Goal: Task Accomplishment & Management: Complete application form

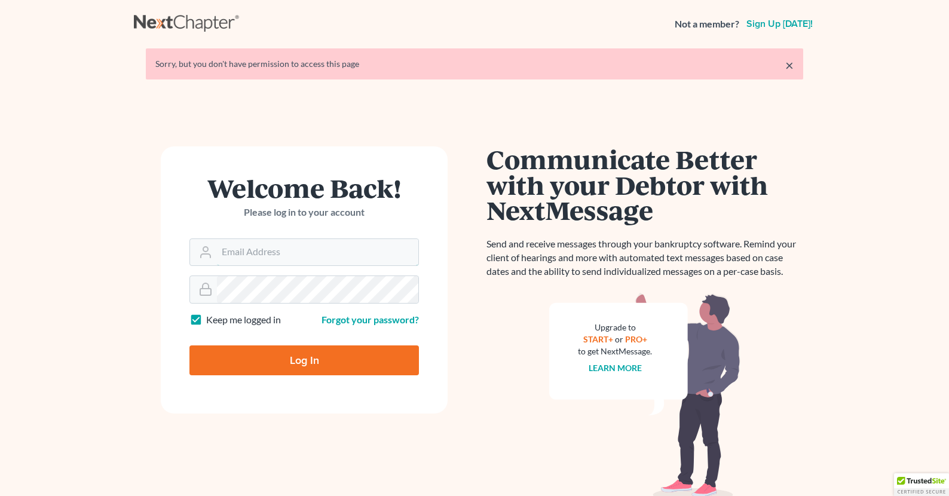
type input "[EMAIL_ADDRESS][DOMAIN_NAME]"
click at [311, 360] on input "Log In" at bounding box center [303, 360] width 229 height 30
type input "Thinking..."
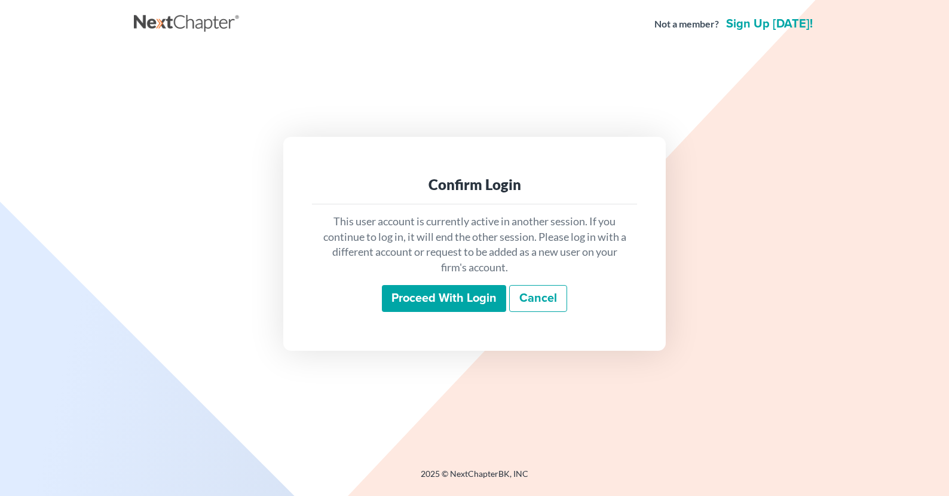
click at [466, 303] on input "Proceed with login" at bounding box center [444, 298] width 124 height 27
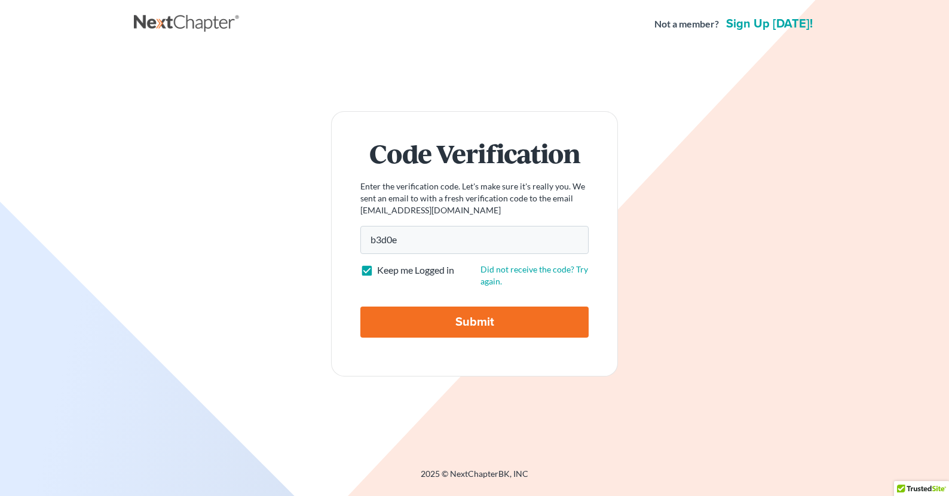
type input "b3d0e0"
click at [497, 318] on input "Submit" at bounding box center [474, 322] width 228 height 31
type input "Thinking..."
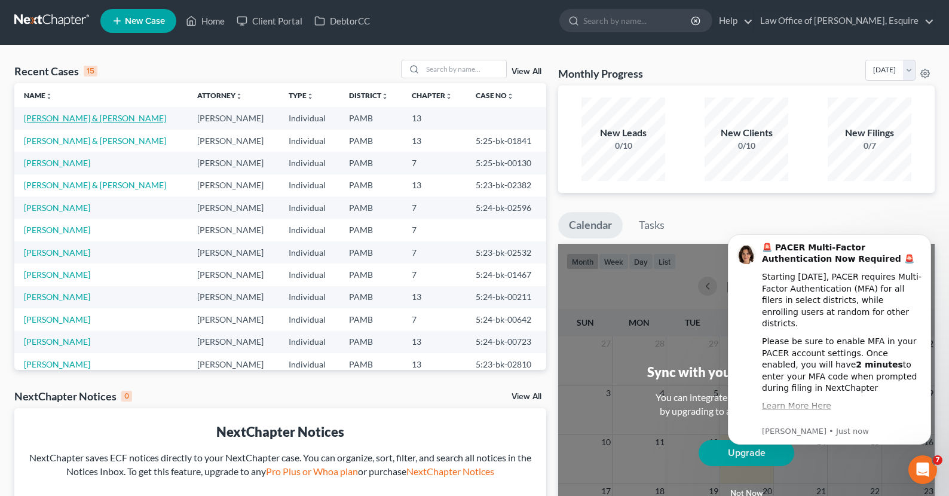
scroll to position [2, 1]
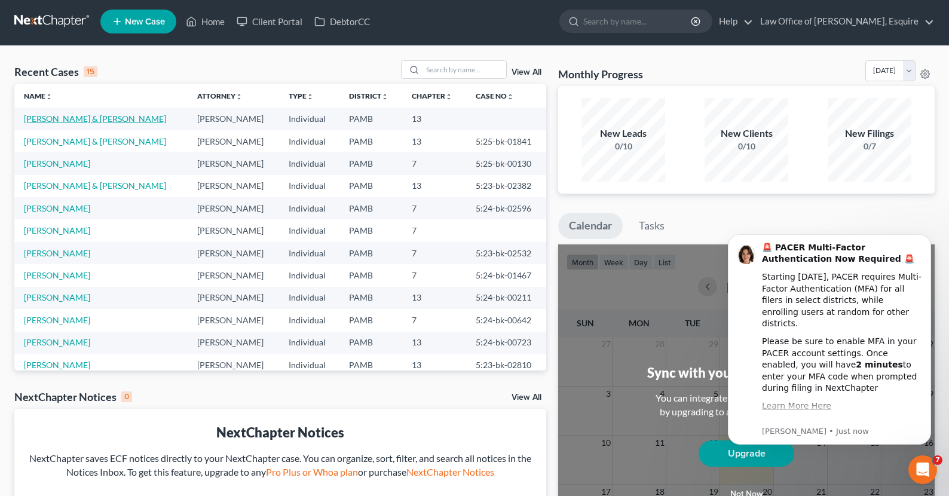
click at [86, 119] on link "[PERSON_NAME] & [PERSON_NAME]" at bounding box center [95, 119] width 142 height 10
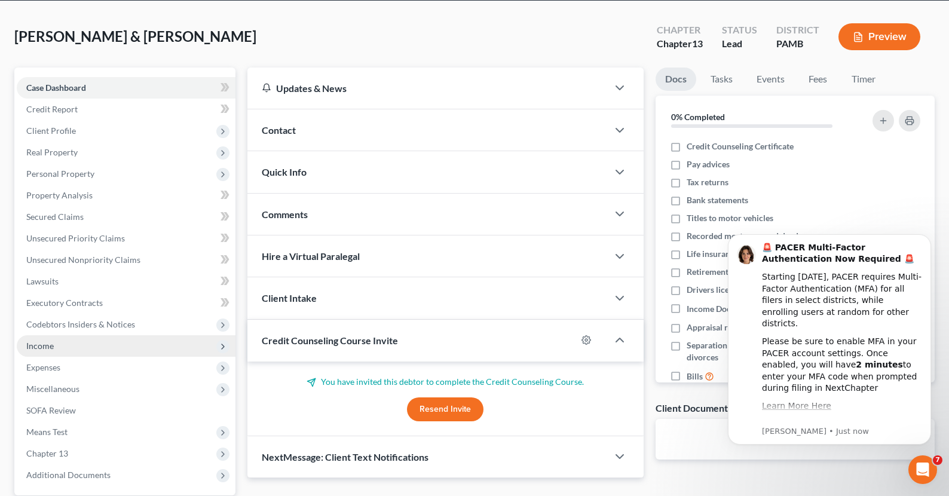
scroll to position [57, 0]
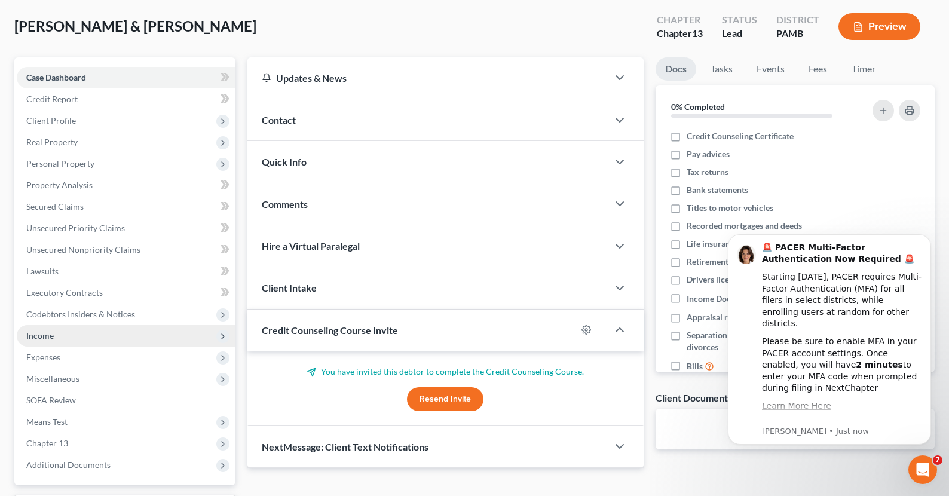
click at [118, 340] on span "Income" at bounding box center [126, 336] width 219 height 22
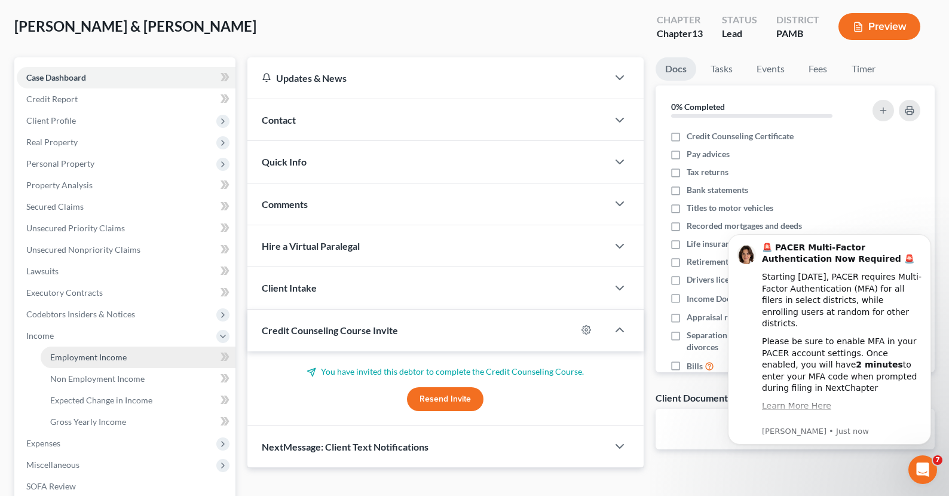
click at [116, 361] on span "Employment Income" at bounding box center [88, 357] width 76 height 10
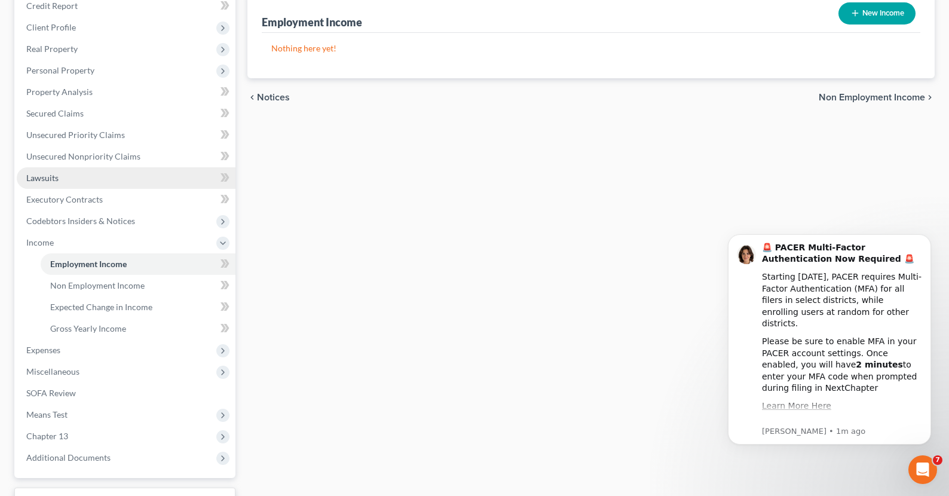
scroll to position [160, 0]
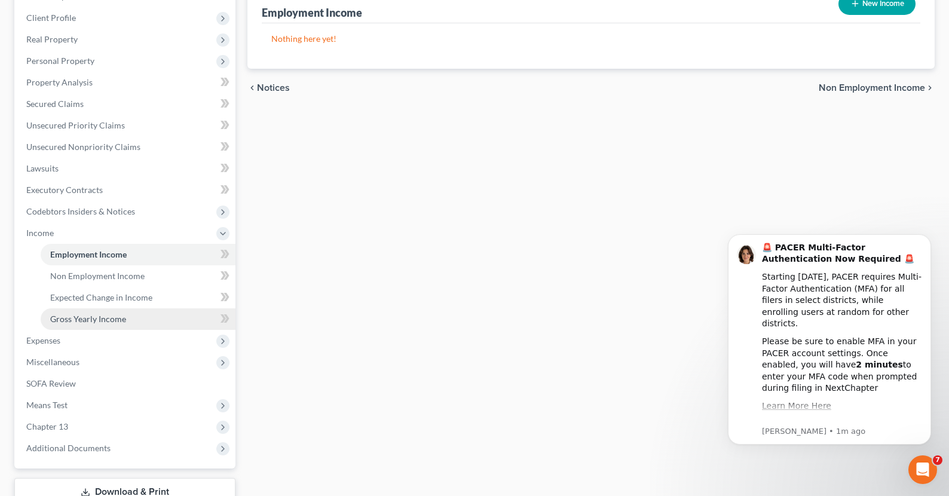
click at [102, 316] on span "Gross Yearly Income" at bounding box center [88, 319] width 76 height 10
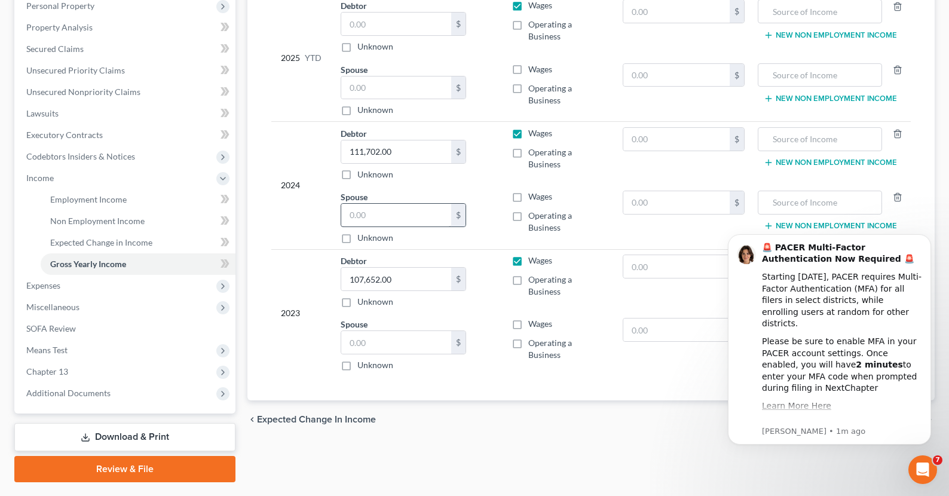
scroll to position [216, 0]
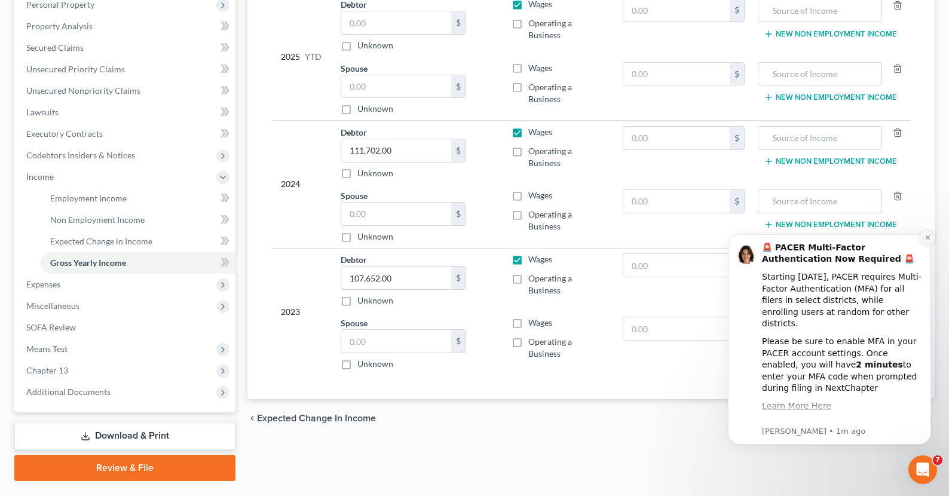
click at [931, 238] on button "Dismiss notification" at bounding box center [928, 238] width 16 height 16
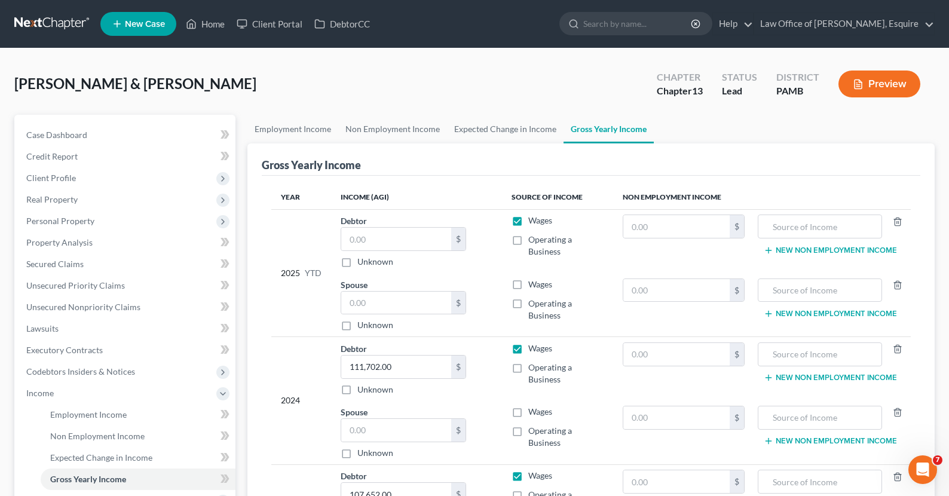
scroll to position [0, 0]
click at [152, 27] on span "New Case" at bounding box center [145, 24] width 40 height 9
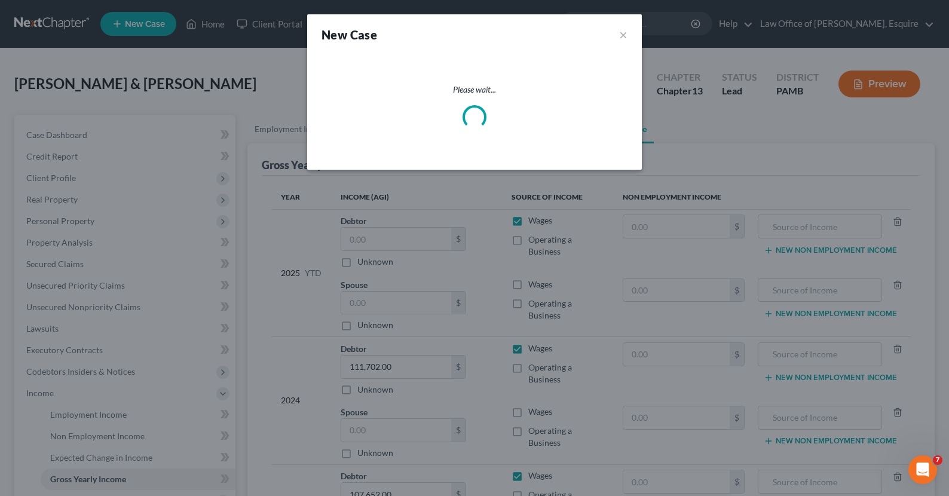
select select "68"
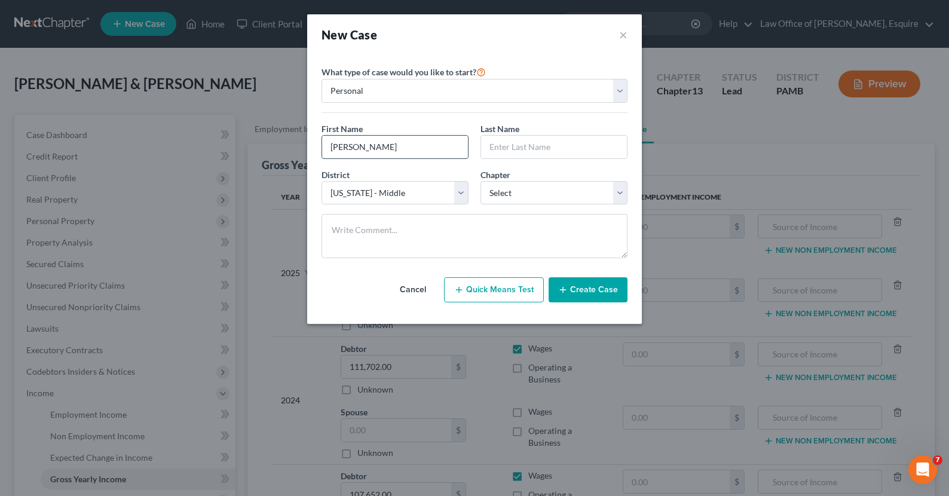
type input "George"
type input "Nappi"
select select "0"
click at [598, 292] on button "Create Case" at bounding box center [588, 289] width 79 height 25
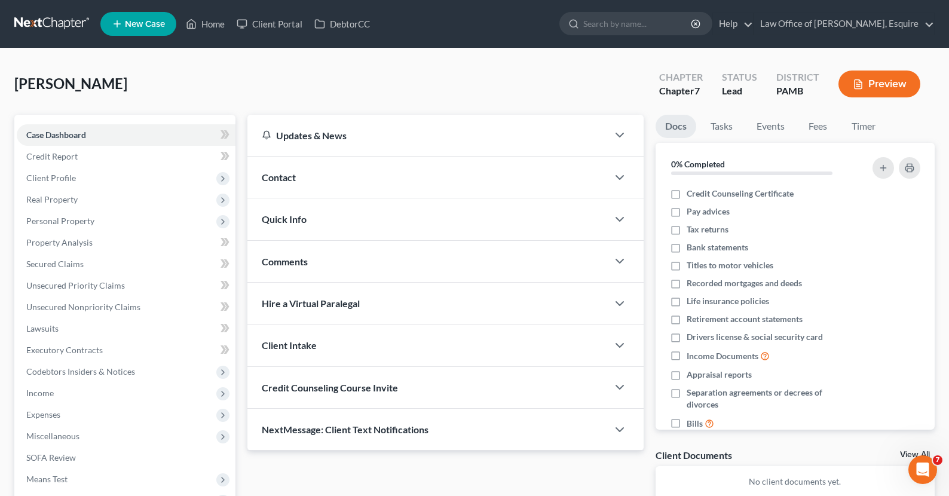
click at [335, 183] on div "Contact" at bounding box center [427, 177] width 360 height 41
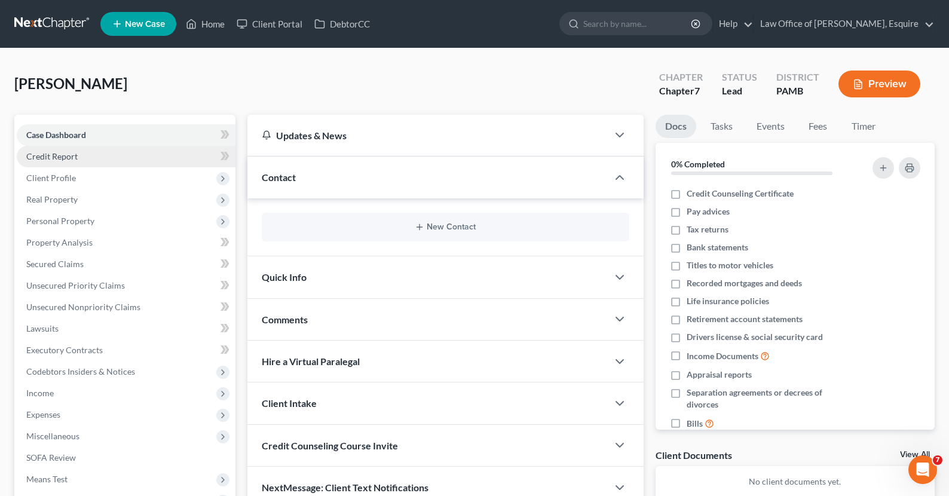
click at [100, 153] on link "Credit Report" at bounding box center [126, 157] width 219 height 22
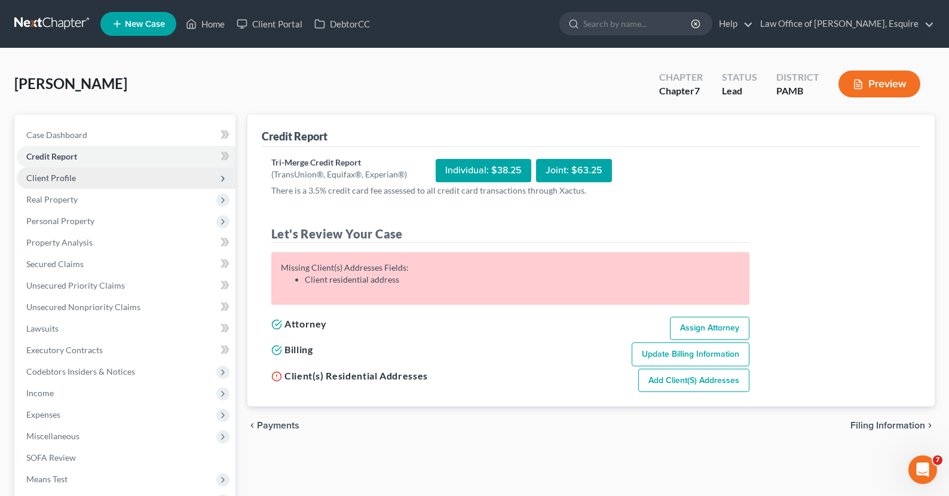
click at [87, 173] on span "Client Profile" at bounding box center [126, 178] width 219 height 22
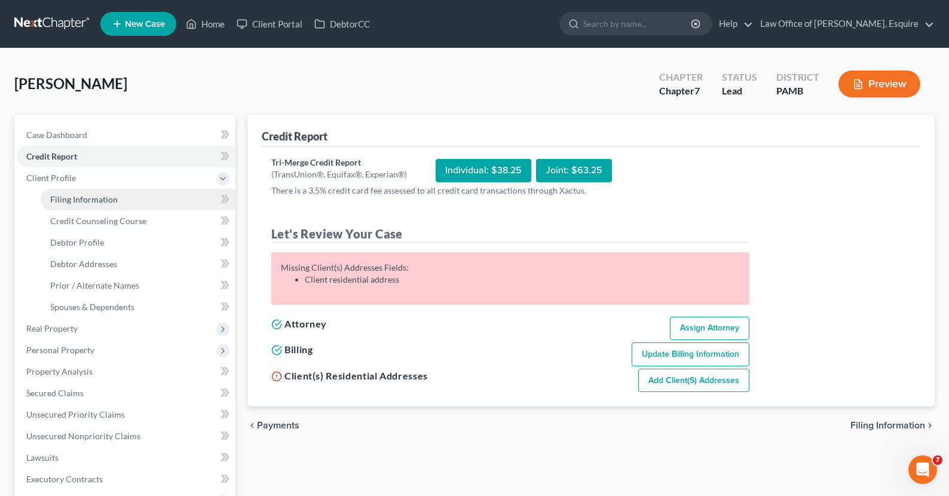
click at [84, 200] on span "Filing Information" at bounding box center [84, 199] width 68 height 10
select select "1"
select select "0"
select select "68"
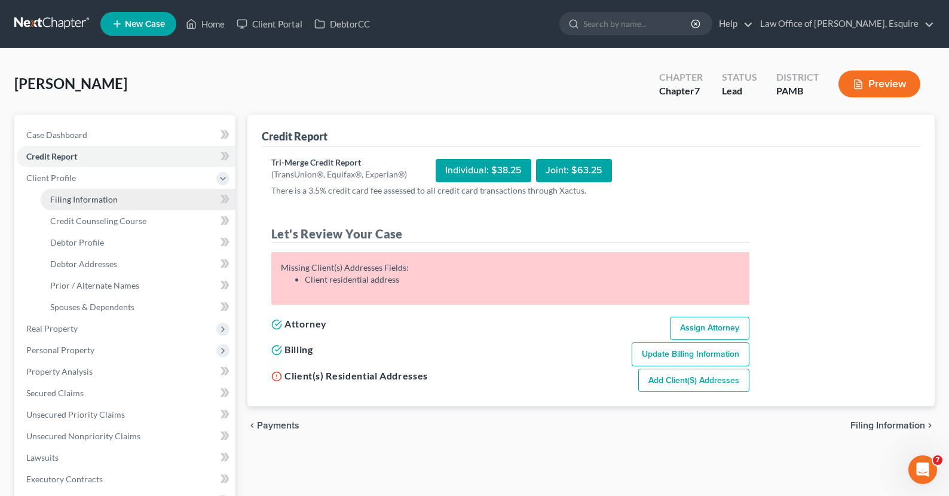
select select "39"
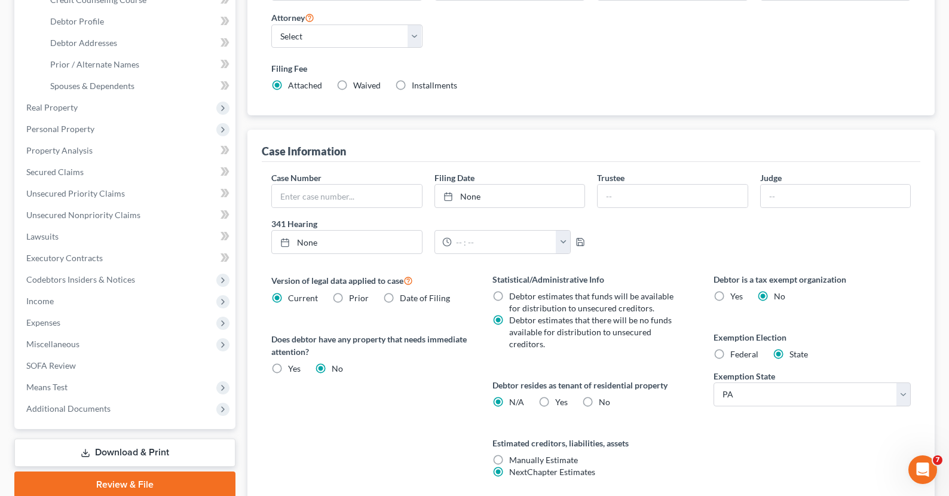
scroll to position [222, 0]
click at [738, 353] on span "Federal" at bounding box center [744, 353] width 28 height 10
click at [738, 353] on input "Federal" at bounding box center [739, 352] width 8 height 8
radio input "true"
radio input "false"
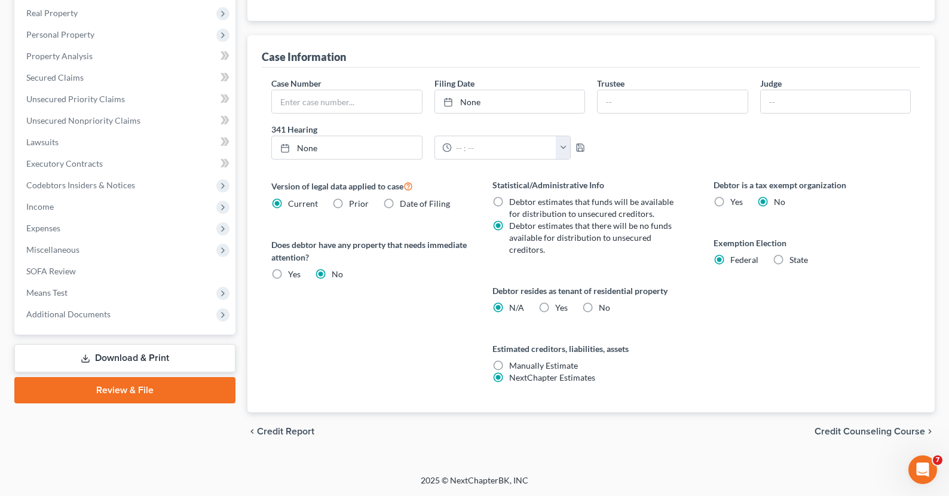
scroll to position [316, 0]
click at [879, 437] on div "chevron_left Credit Report Credit Counseling Course chevron_right" at bounding box center [590, 431] width 687 height 38
click at [883, 429] on span "Credit Counseling Course" at bounding box center [870, 432] width 111 height 10
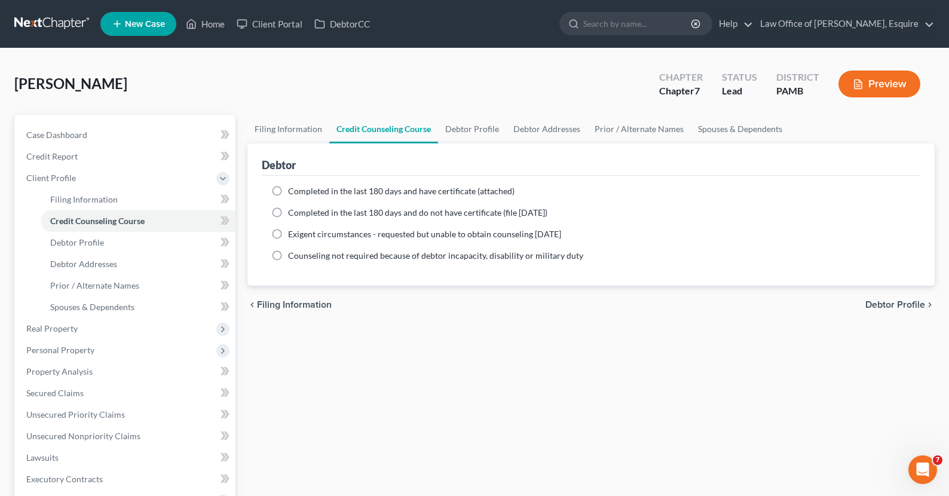
click at [919, 304] on span "Debtor Profile" at bounding box center [895, 305] width 60 height 10
select select "0"
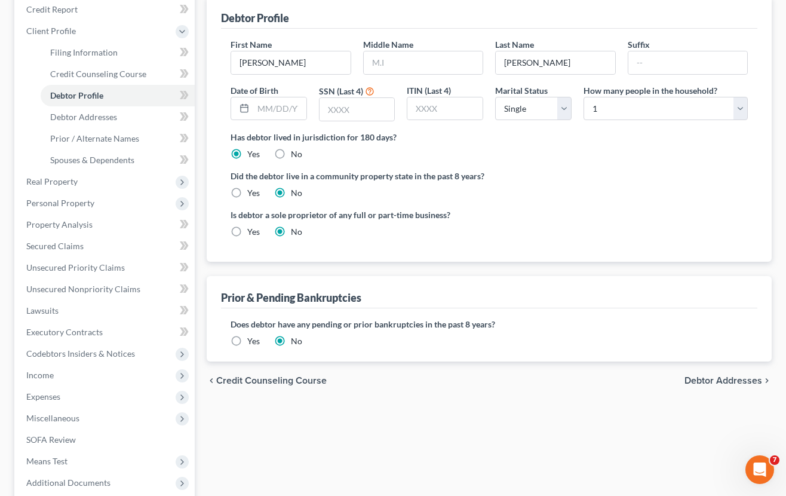
scroll to position [159, 0]
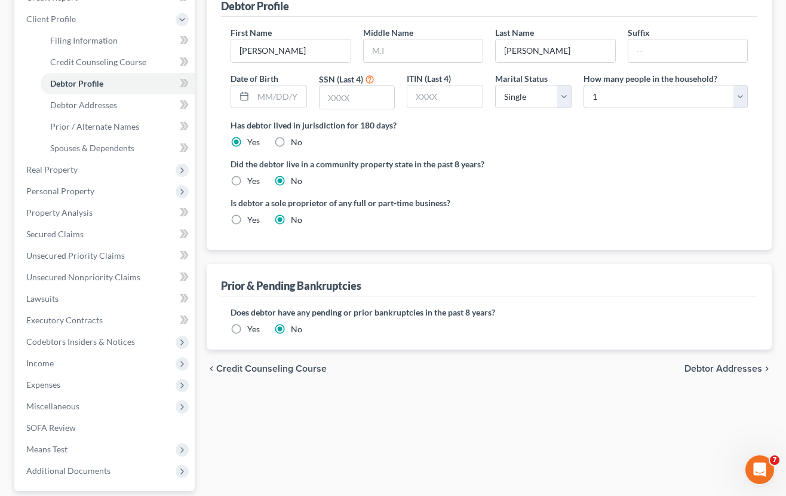
click at [721, 371] on span "Debtor Addresses" at bounding box center [724, 369] width 78 height 10
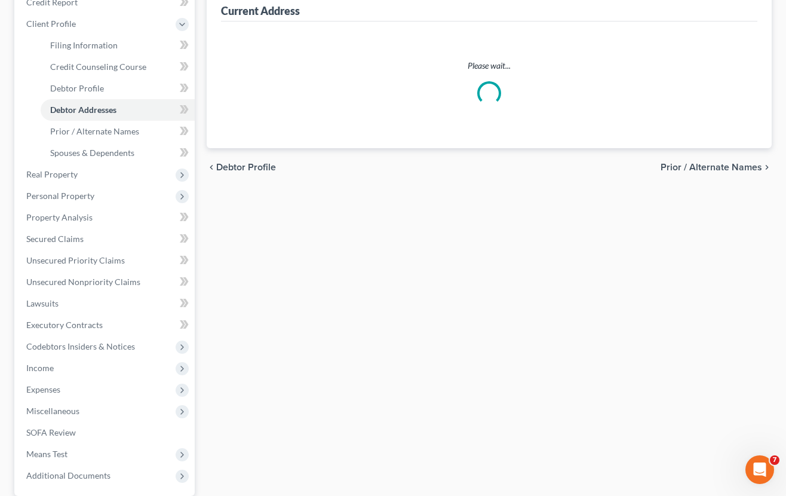
scroll to position [8, 0]
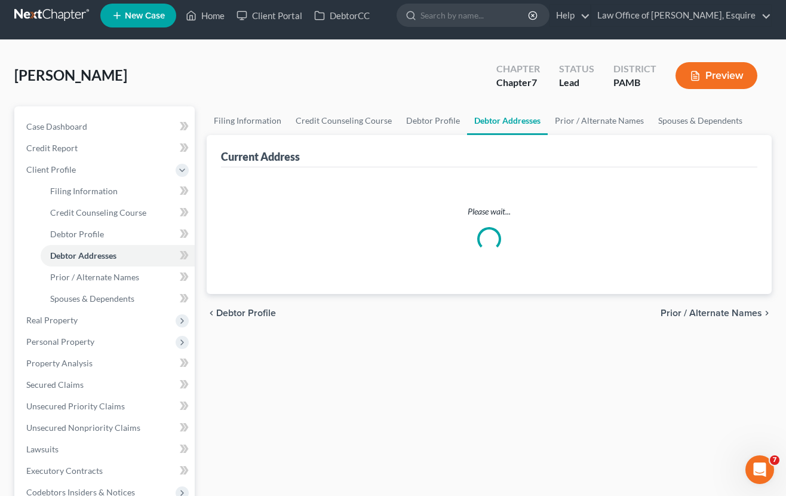
select select "0"
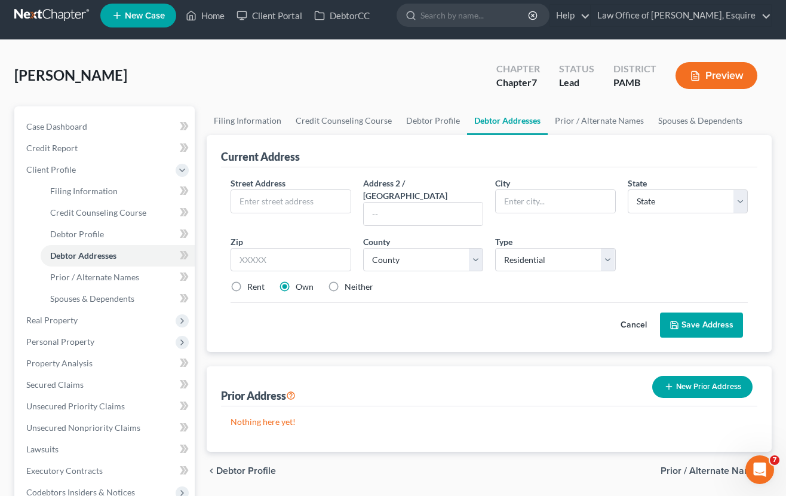
scroll to position [0, 0]
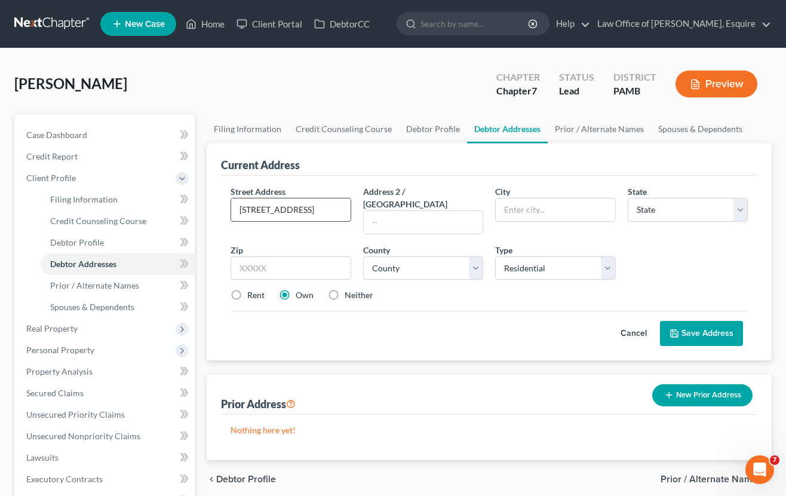
type input "313 S. 1st Street"
type input "Lehighton"
select select "39"
type input "18235"
select select "12"
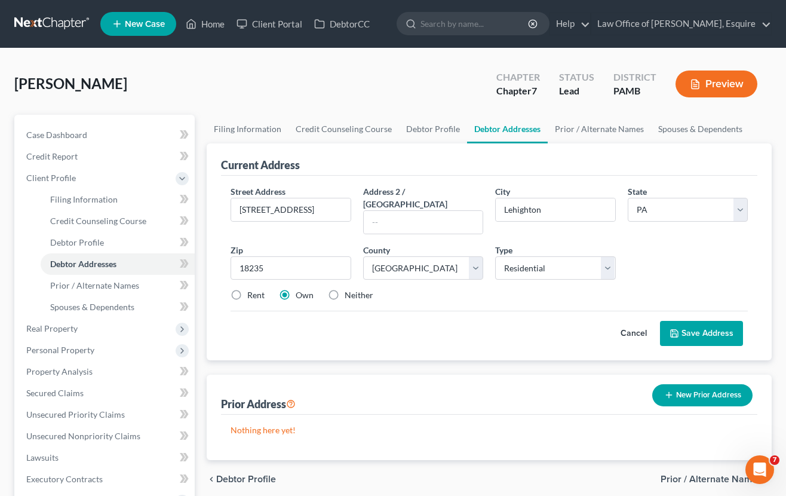
click at [345, 289] on label "Neither" at bounding box center [359, 295] width 29 height 12
click at [350, 289] on input "Neither" at bounding box center [354, 293] width 8 height 8
radio input "true"
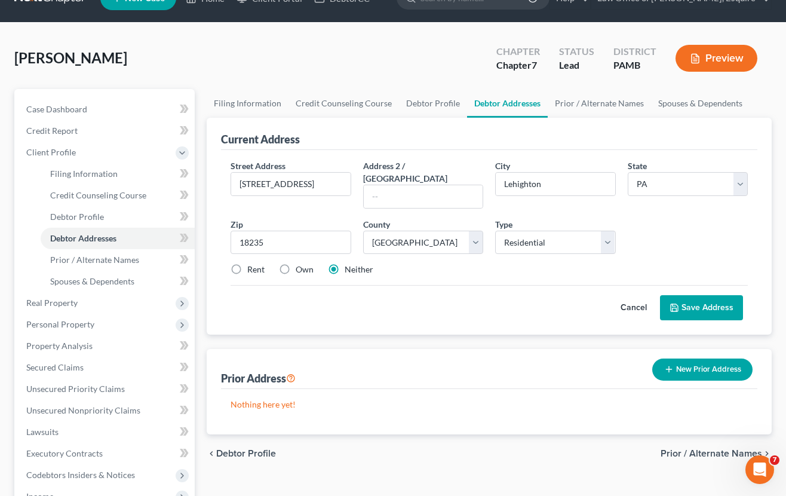
scroll to position [35, 0]
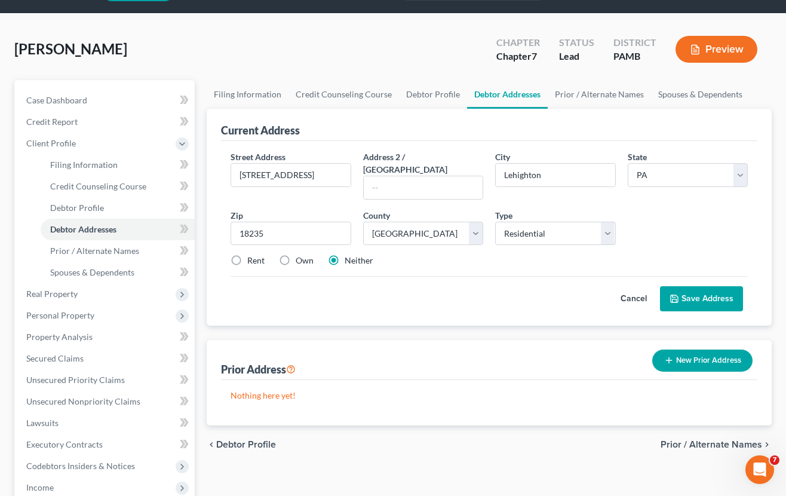
click at [699, 286] on button "Save Address" at bounding box center [701, 298] width 83 height 25
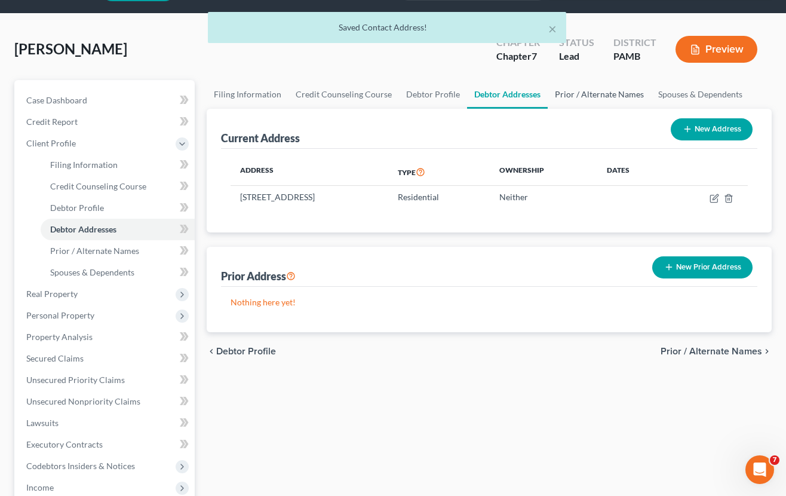
click at [580, 94] on link "Prior / Alternate Names" at bounding box center [599, 94] width 103 height 29
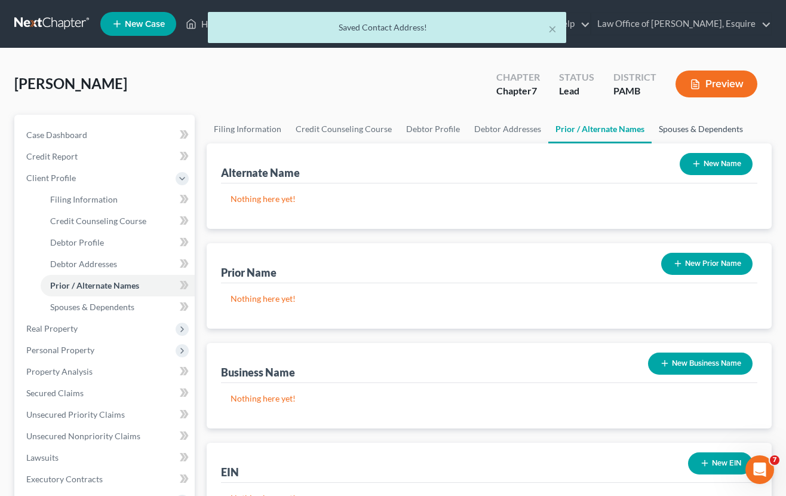
click at [684, 128] on link "Spouses & Dependents" at bounding box center [701, 129] width 99 height 29
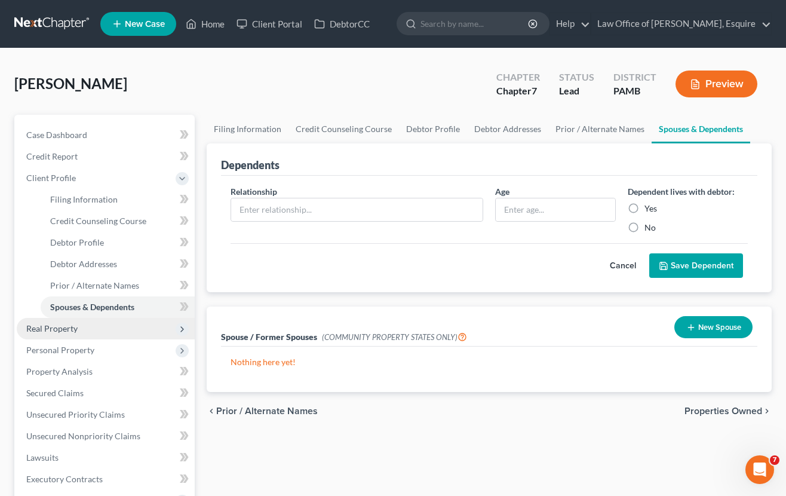
click at [82, 329] on span "Real Property" at bounding box center [106, 329] width 178 height 22
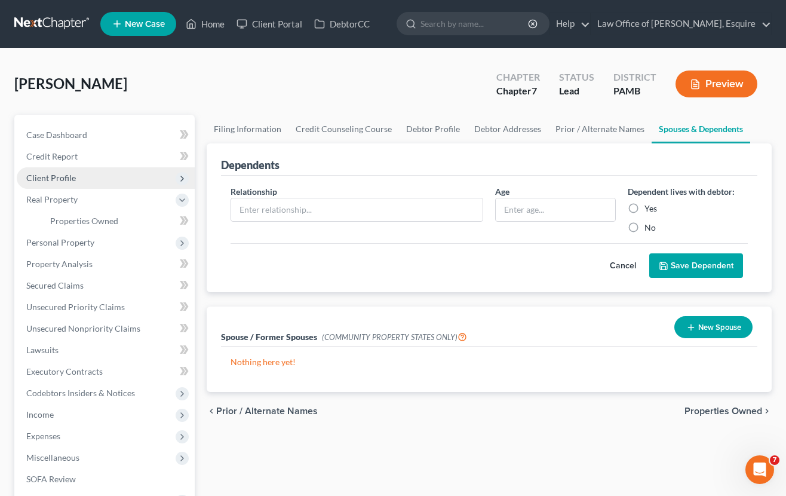
click at [69, 174] on span "Client Profile" at bounding box center [51, 178] width 50 height 10
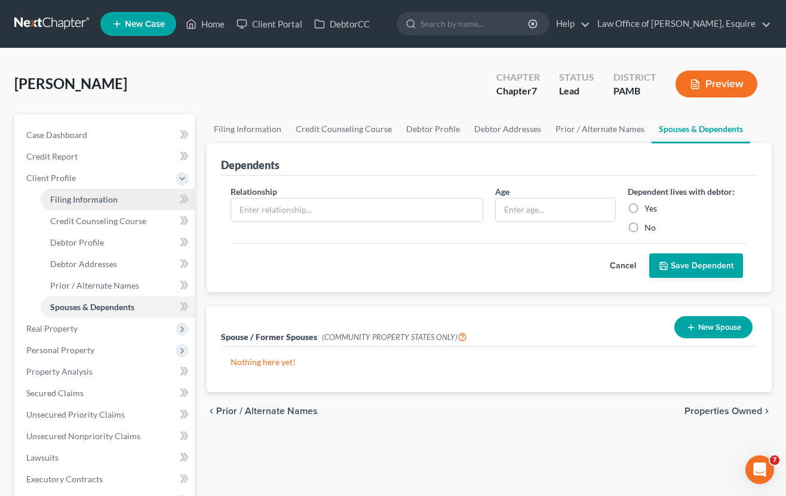
click at [90, 200] on span "Filing Information" at bounding box center [84, 199] width 68 height 10
select select "1"
select select "0"
select select "68"
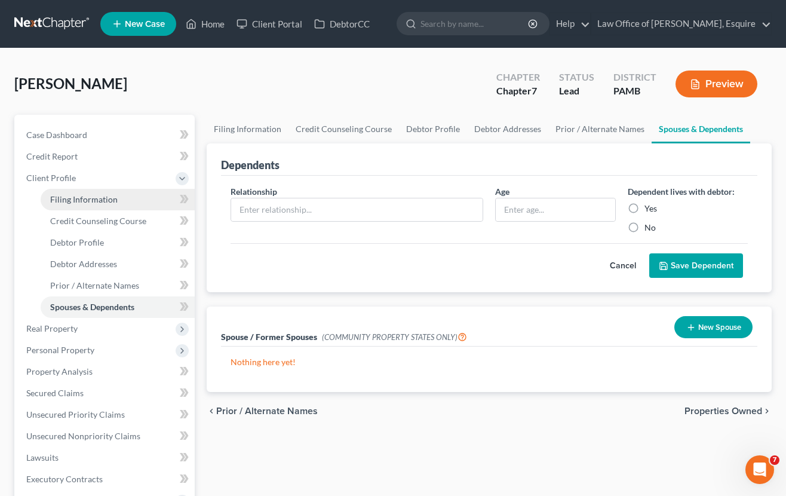
select select "0"
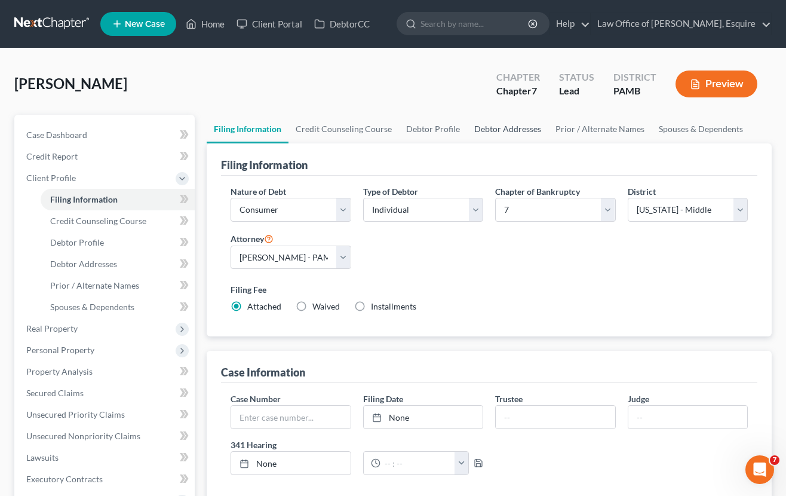
click at [489, 128] on link "Debtor Addresses" at bounding box center [507, 129] width 81 height 29
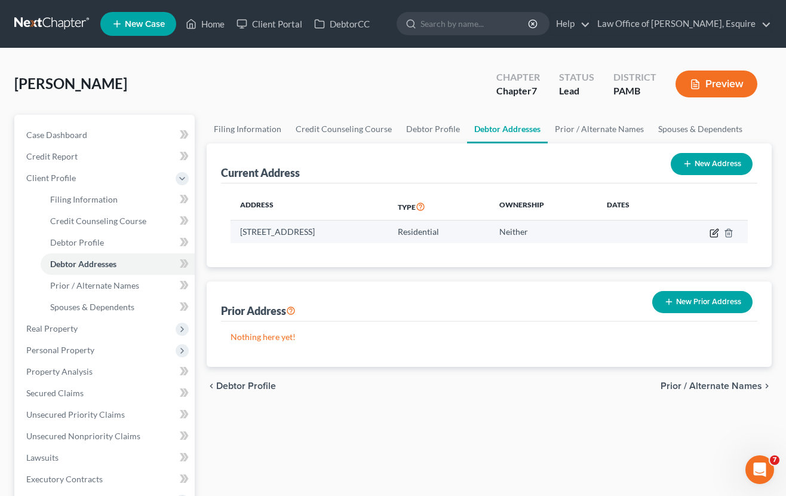
click at [717, 234] on icon "button" at bounding box center [715, 233] width 10 height 10
select select "39"
select select "12"
select select "0"
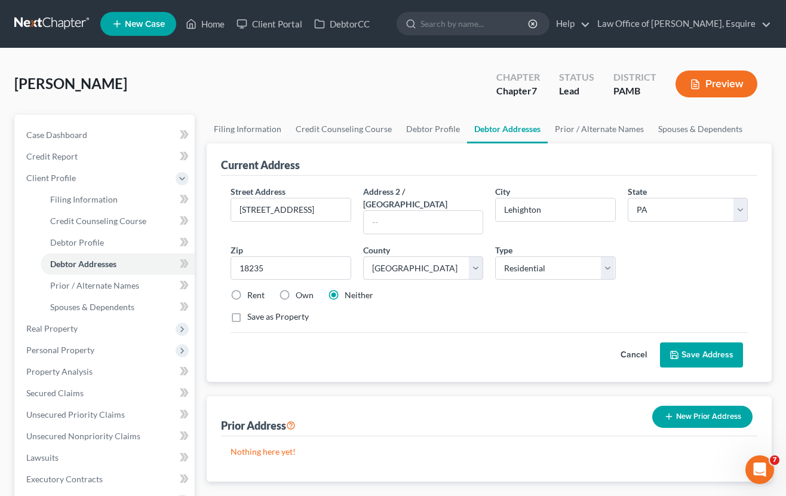
click at [727, 347] on button "Save Address" at bounding box center [701, 354] width 83 height 25
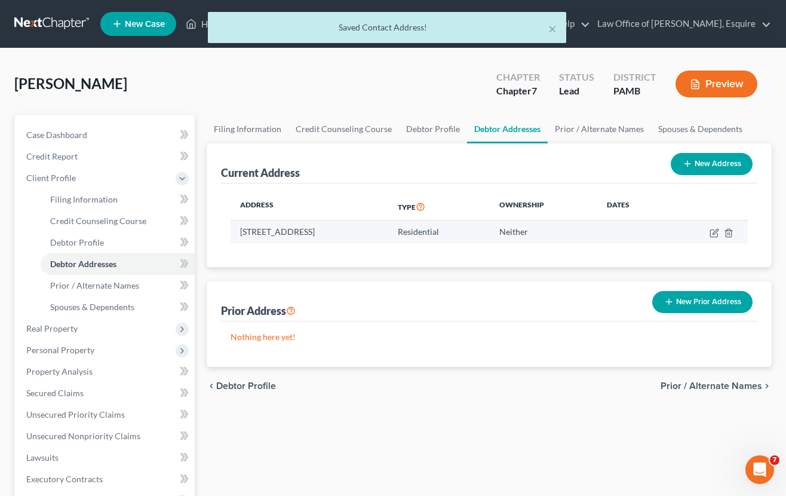
click at [717, 237] on td at bounding box center [708, 232] width 81 height 23
click at [717, 234] on icon "button" at bounding box center [715, 233] width 10 height 10
select select "39"
select select "12"
select select "0"
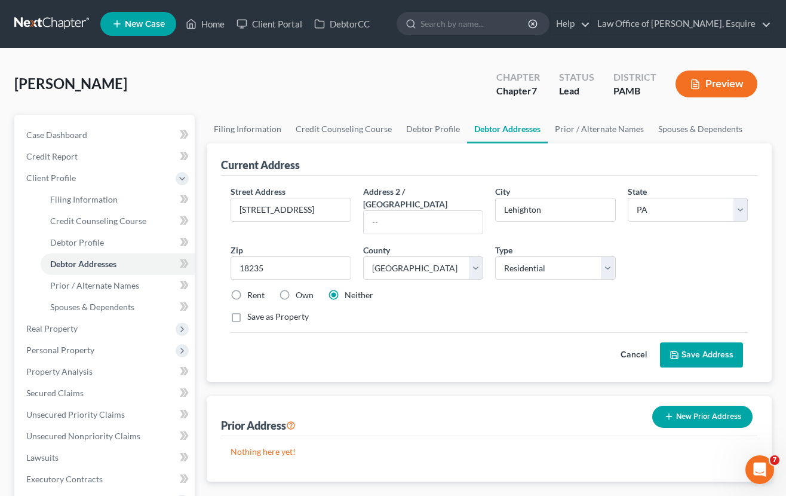
click at [247, 289] on label "Rent" at bounding box center [255, 295] width 17 height 12
click at [252, 289] on input "Rent" at bounding box center [256, 293] width 8 height 8
radio input "true"
click at [345, 289] on label "Neither" at bounding box center [359, 295] width 29 height 12
click at [350, 289] on input "Neither" at bounding box center [354, 293] width 8 height 8
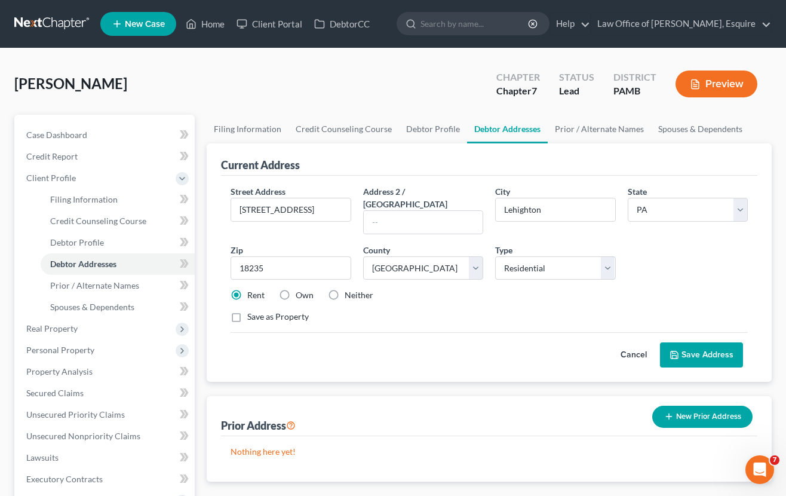
radio input "true"
click at [731, 347] on button "Save Address" at bounding box center [701, 354] width 83 height 25
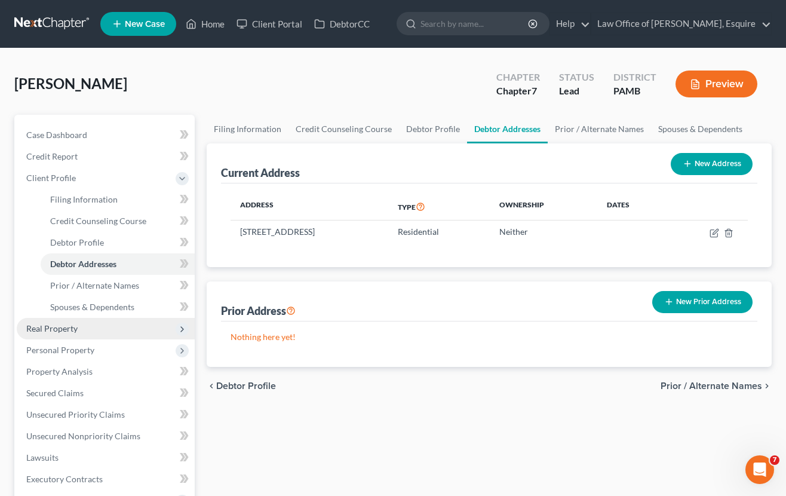
click at [84, 330] on span "Real Property" at bounding box center [106, 329] width 178 height 22
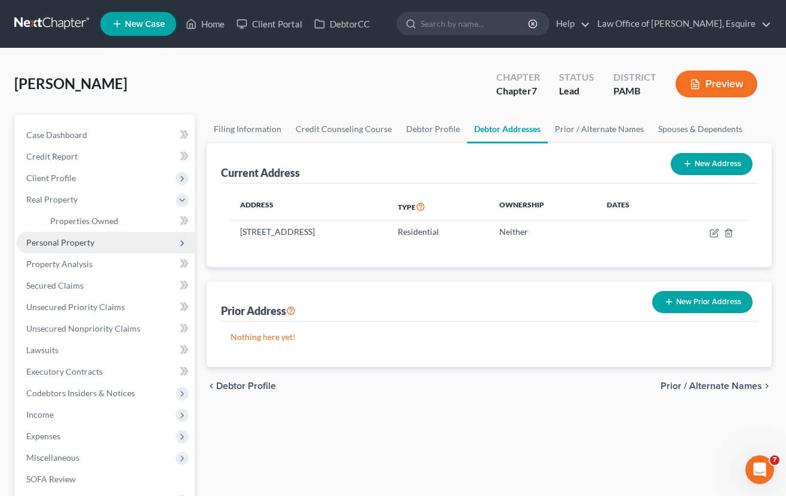
click at [84, 240] on span "Personal Property" at bounding box center [60, 242] width 68 height 10
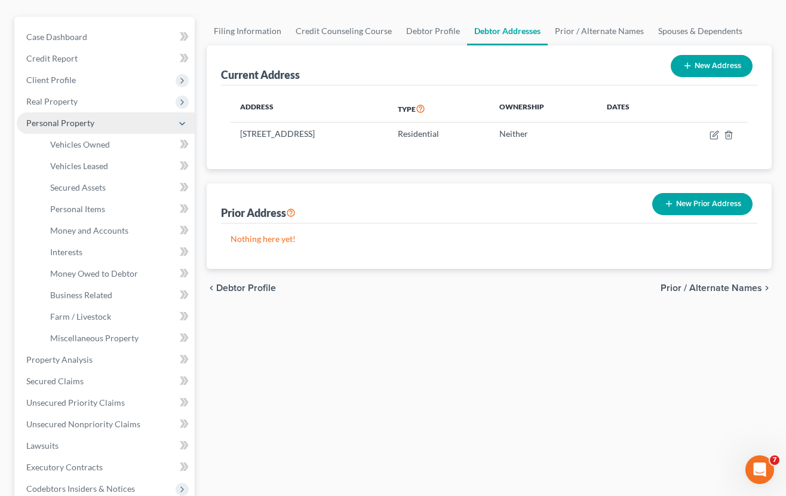
scroll to position [101, 0]
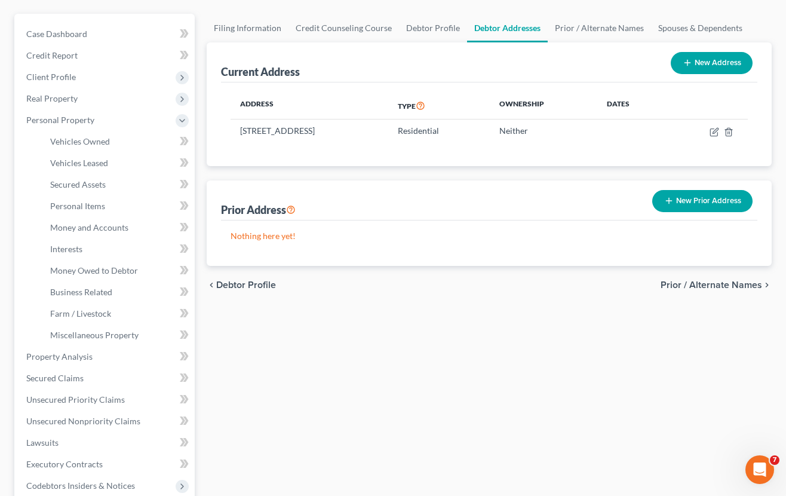
click at [695, 207] on button "New Prior Address" at bounding box center [703, 201] width 100 height 22
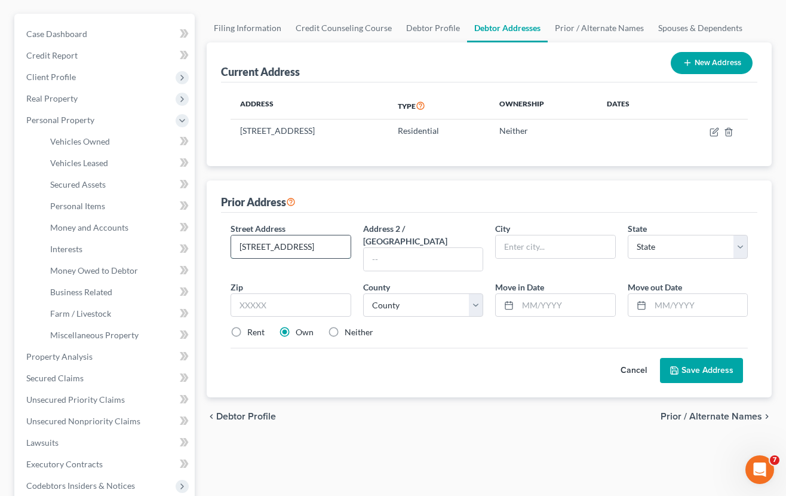
type input "1000 state street"
type input "P"
type input "Apt 531"
type input "Heckensack"
select select "33"
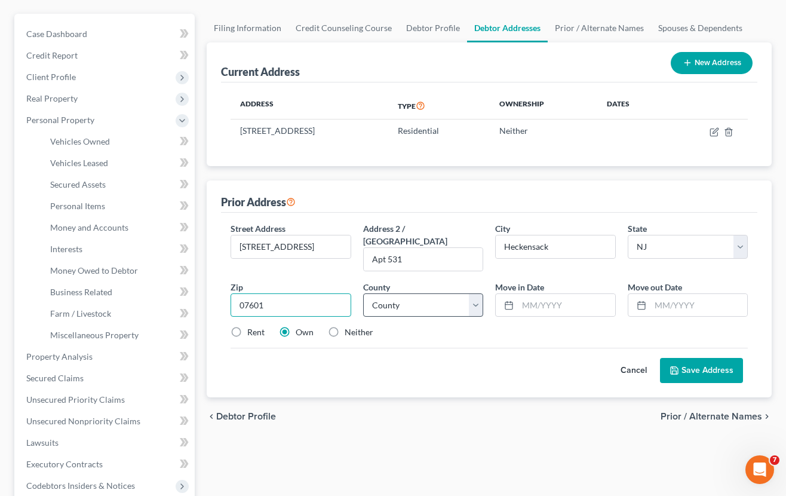
type input "07601"
type input "Hackensack"
select select "0"
click at [589, 296] on input "text" at bounding box center [566, 305] width 97 height 23
type input "07/01/2019"
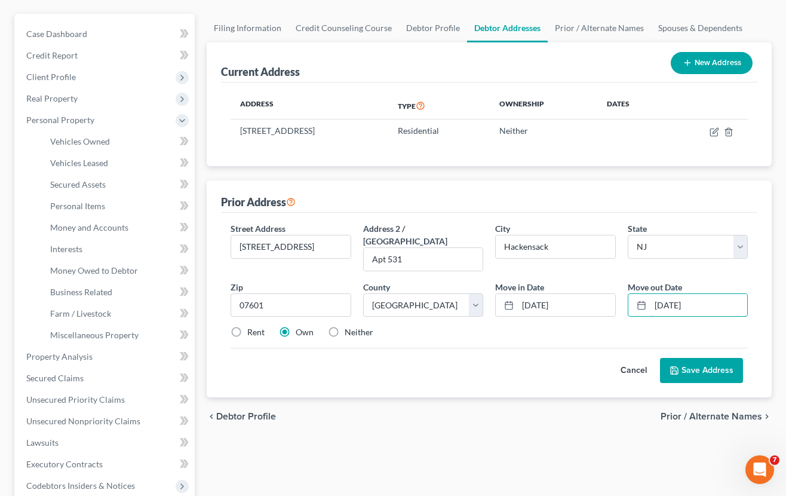
type input "04/01/2025"
click at [258, 326] on label "Rent" at bounding box center [255, 332] width 17 height 12
click at [258, 326] on input "Rent" at bounding box center [256, 330] width 8 height 8
radio input "true"
click at [699, 358] on button "Save Address" at bounding box center [701, 370] width 83 height 25
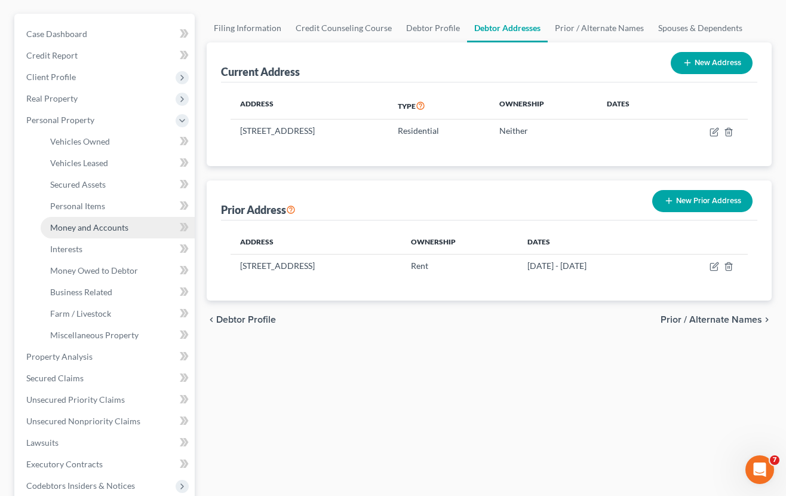
click at [106, 228] on span "Money and Accounts" at bounding box center [89, 227] width 78 height 10
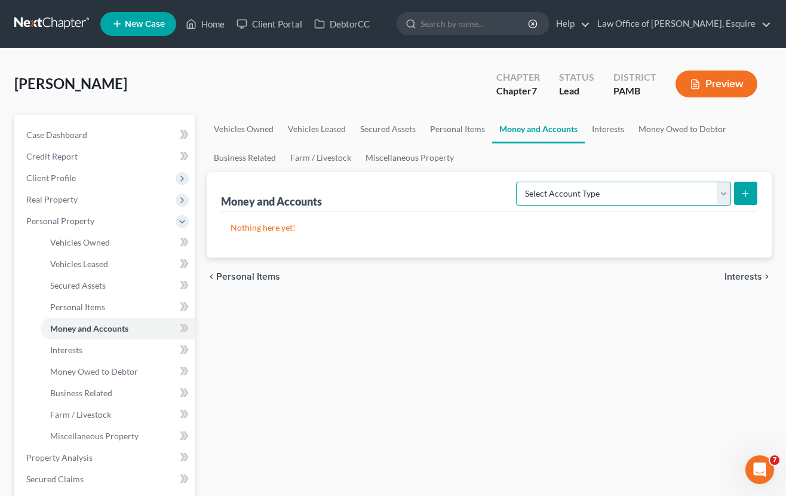
select select "cash_on_hand"
click at [750, 194] on icon "submit" at bounding box center [746, 194] width 10 height 10
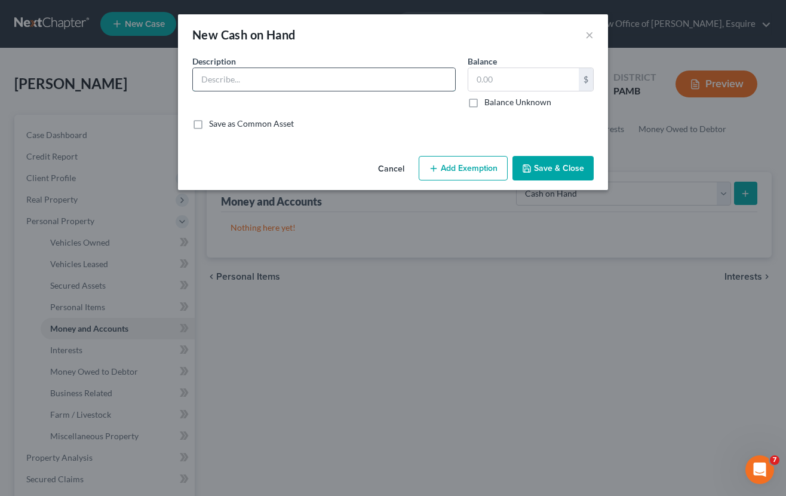
click at [385, 81] on input "text" at bounding box center [324, 79] width 262 height 23
type input "Cash on Hand"
click at [552, 75] on input "text" at bounding box center [524, 79] width 111 height 23
type input "20.00"
click at [491, 157] on button "Add Exemption" at bounding box center [463, 168] width 89 height 25
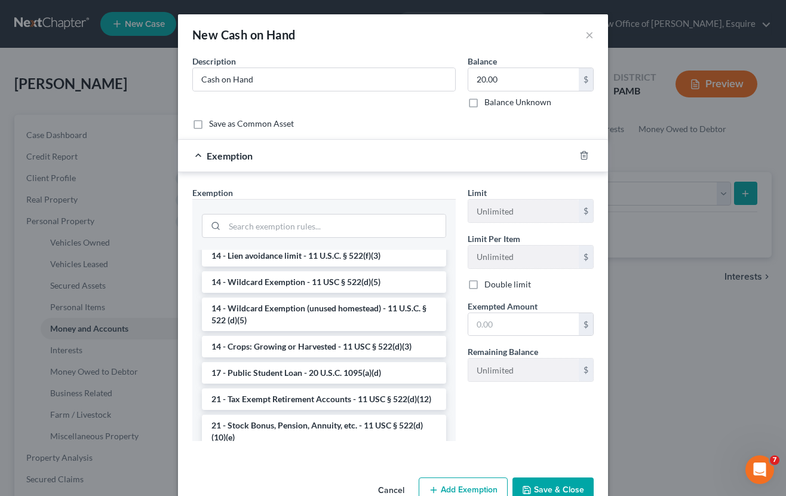
scroll to position [217, 0]
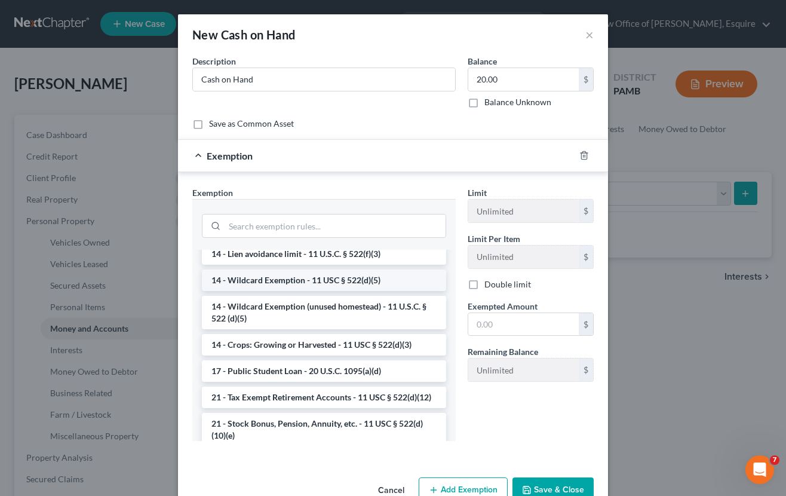
click at [268, 286] on li "14 - Wildcard Exemption - 11 USC § 522(d)(5)" at bounding box center [324, 281] width 244 height 22
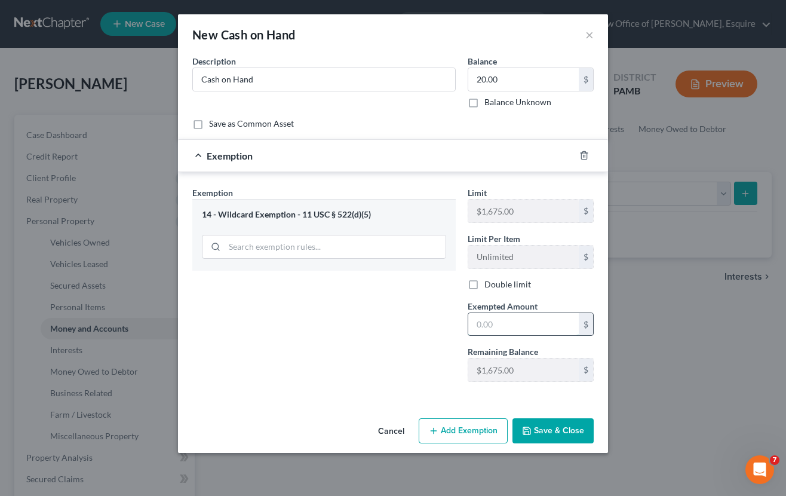
click at [497, 324] on input "text" at bounding box center [524, 324] width 111 height 23
type input "20.00"
click at [567, 439] on button "Save & Close" at bounding box center [553, 430] width 81 height 25
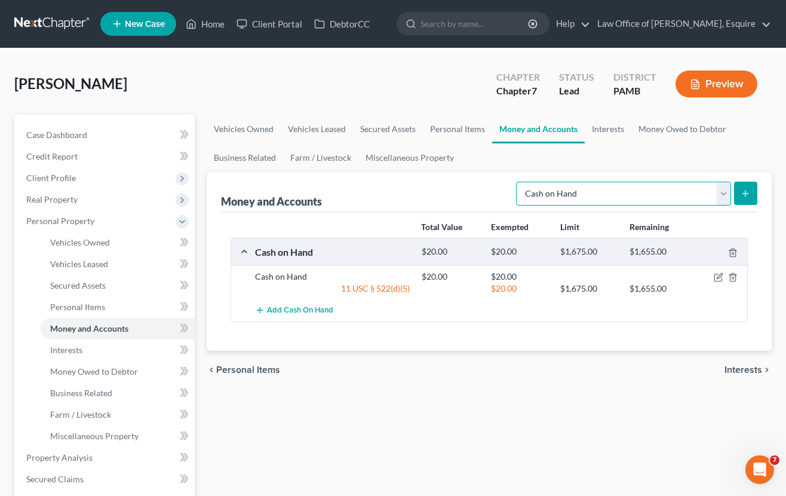
select select "checking"
click at [743, 191] on icon "submit" at bounding box center [746, 194] width 10 height 10
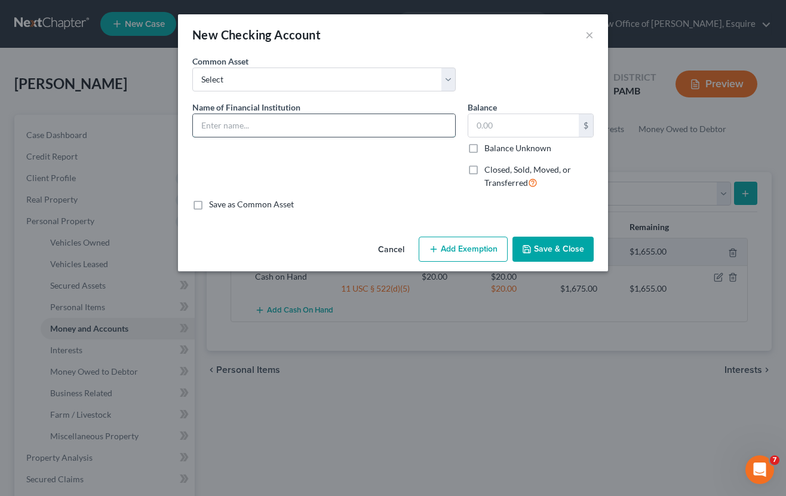
click at [339, 127] on input "text" at bounding box center [324, 125] width 262 height 23
type input "Bank of America"
type input "3,600"
click at [489, 246] on button "Add Exemption" at bounding box center [463, 249] width 89 height 25
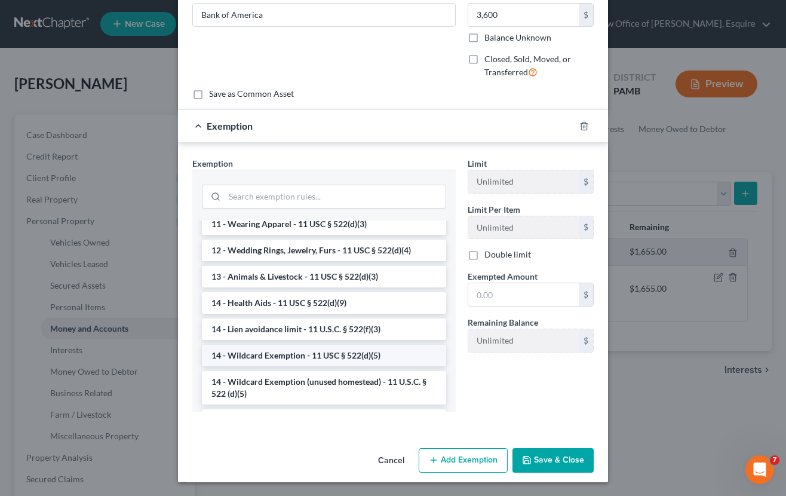
scroll to position [211, 0]
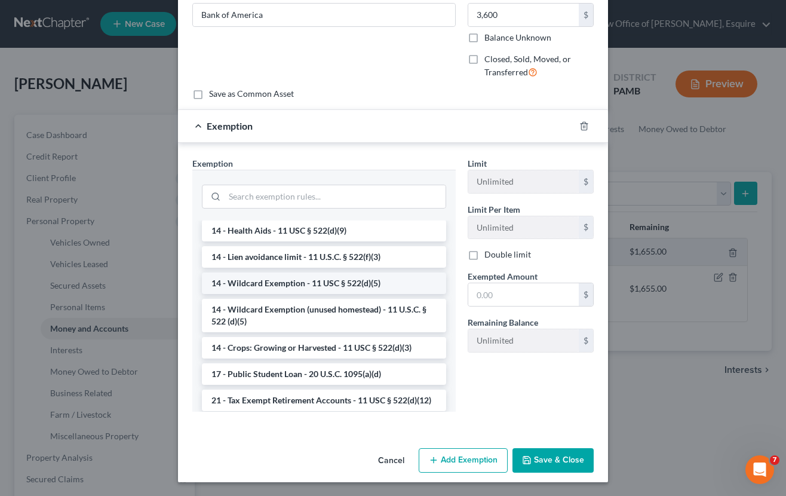
click at [392, 278] on li "14 - Wildcard Exemption - 11 USC § 522(d)(5)" at bounding box center [324, 284] width 244 height 22
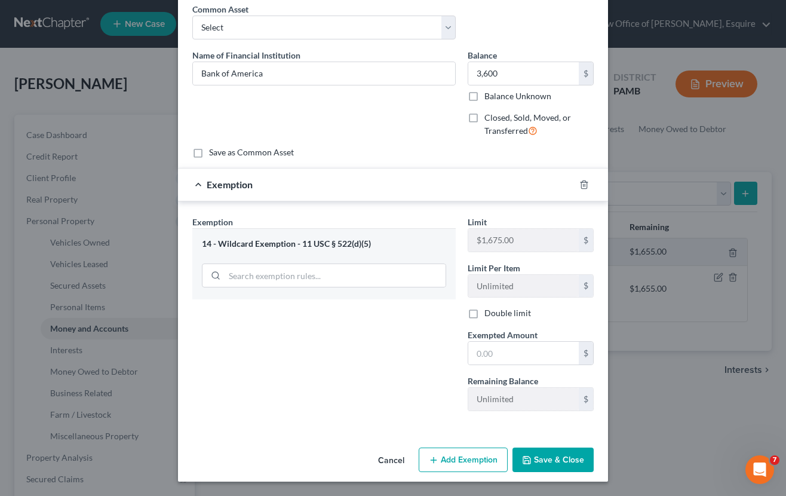
scroll to position [51, 0]
click at [501, 343] on input "text" at bounding box center [524, 353] width 111 height 23
type input "3"
click at [320, 256] on div "14 - Wildcard Exemption - 11 USC § 522(d)(5)" at bounding box center [324, 264] width 264 height 71
click at [311, 239] on div "14 - Wildcard Exemption - 11 USC § 522(d)(5)" at bounding box center [324, 244] width 244 height 11
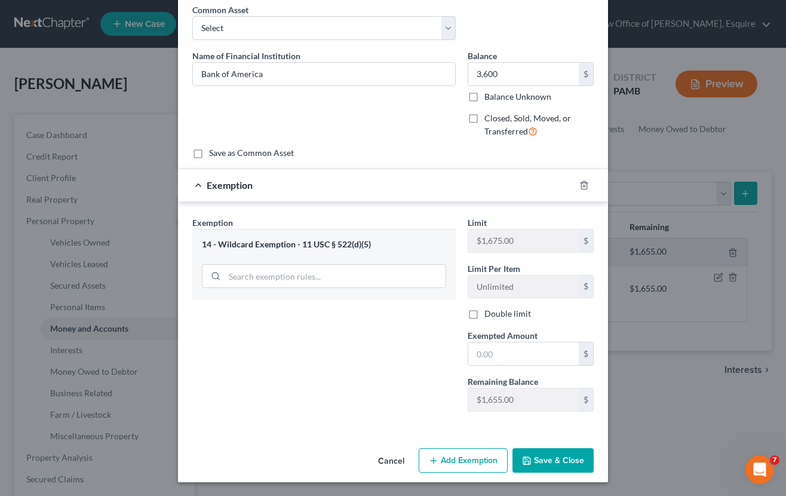
click at [381, 453] on button "Cancel" at bounding box center [391, 461] width 45 height 24
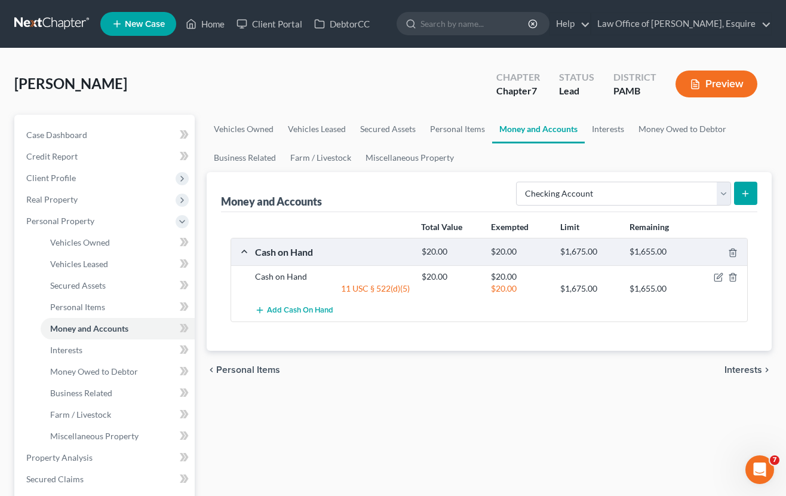
click at [750, 196] on icon "submit" at bounding box center [746, 194] width 10 height 10
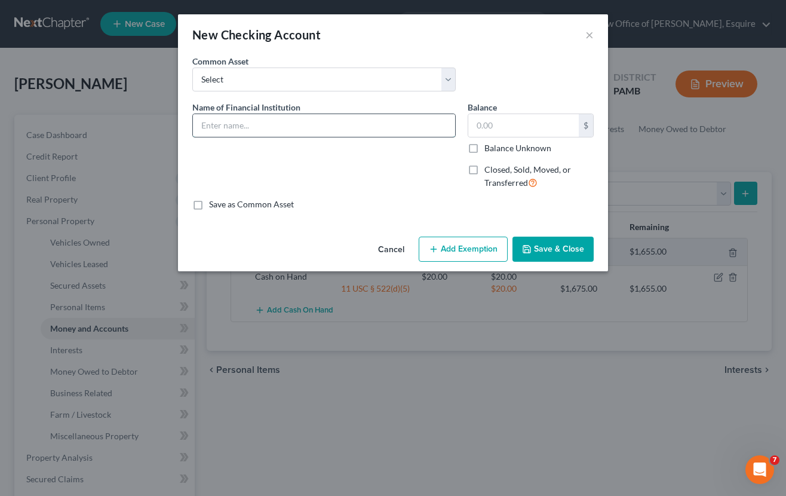
click at [406, 121] on input "text" at bounding box center [324, 125] width 262 height 23
type input "Valley Bank"
type input "1,167.00"
click at [479, 253] on button "Add Exemption" at bounding box center [463, 249] width 89 height 25
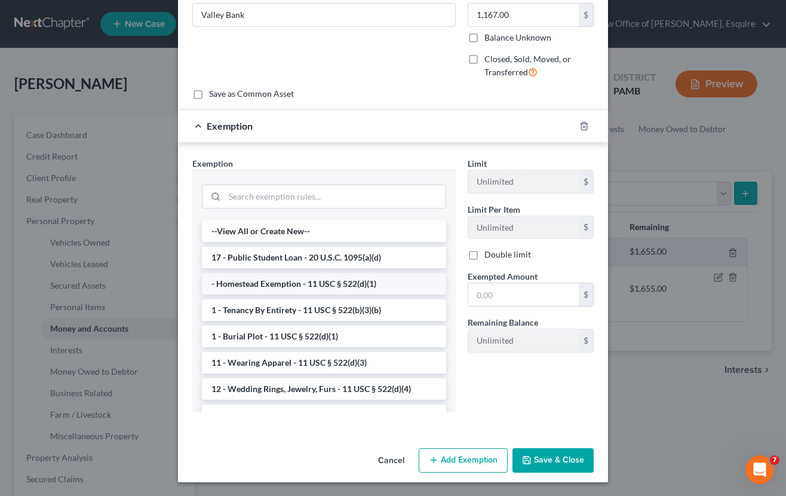
click at [392, 284] on li "- Homestead Exemption - 11 USC § 522(d)(1)" at bounding box center [324, 284] width 244 height 22
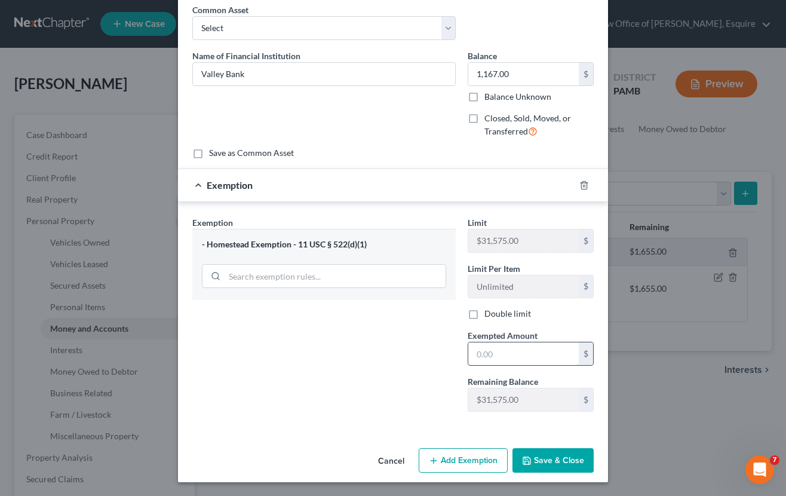
click at [553, 357] on input "text" at bounding box center [524, 353] width 111 height 23
type input "1,167.00"
click at [565, 457] on button "Save & Close" at bounding box center [553, 460] width 81 height 25
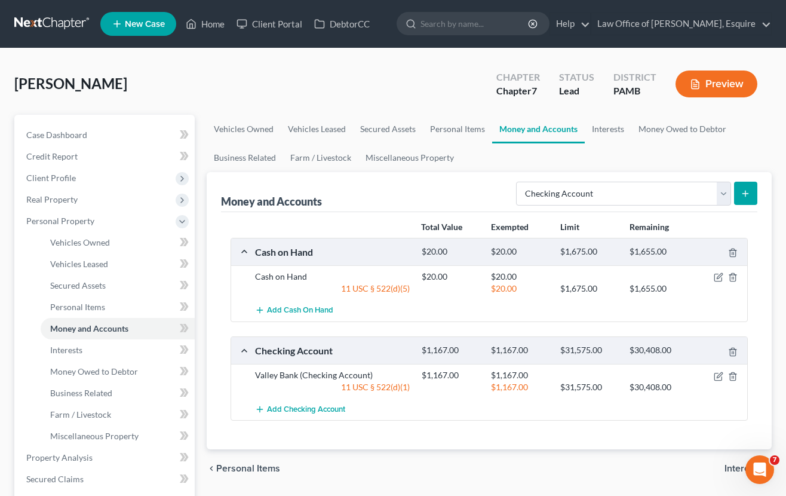
click at [751, 186] on button "submit" at bounding box center [745, 193] width 23 height 23
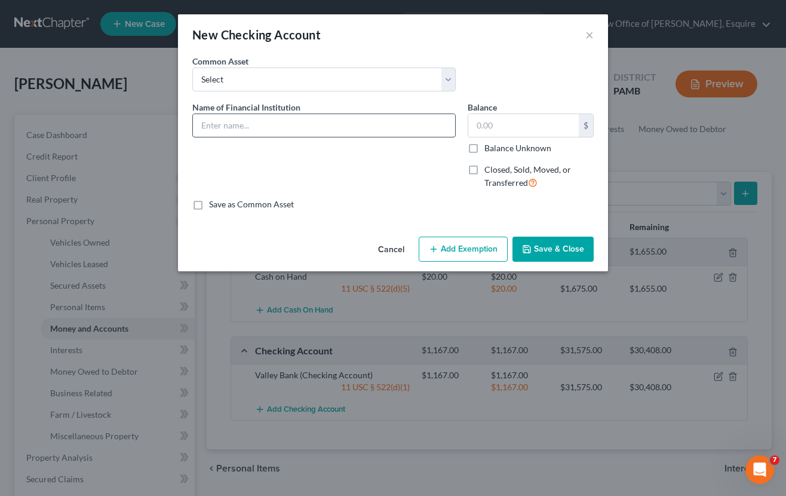
click at [306, 121] on input "text" at bounding box center [324, 125] width 262 height 23
type input "Bank of America"
type input "3,600.00"
click at [445, 247] on button "Add Exemption" at bounding box center [463, 249] width 89 height 25
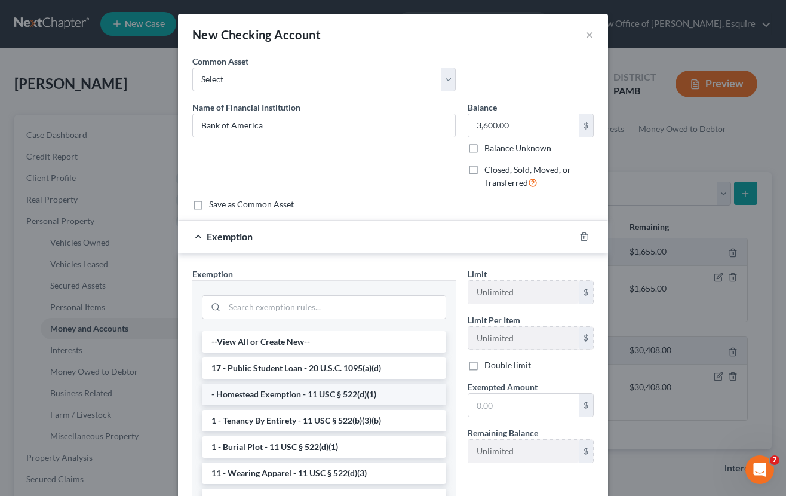
click at [368, 391] on li "- Homestead Exemption - 11 USC § 522(d)(1)" at bounding box center [324, 395] width 244 height 22
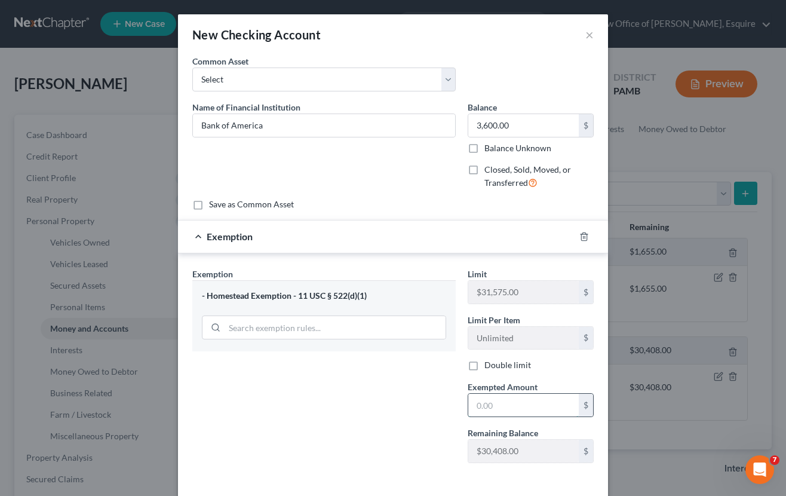
click at [545, 399] on input "text" at bounding box center [524, 405] width 111 height 23
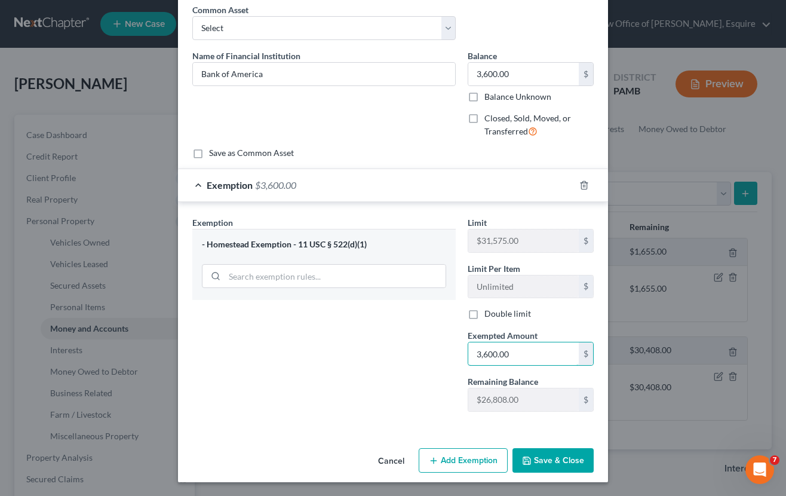
type input "3,600.00"
click at [568, 469] on button "Save & Close" at bounding box center [553, 460] width 81 height 25
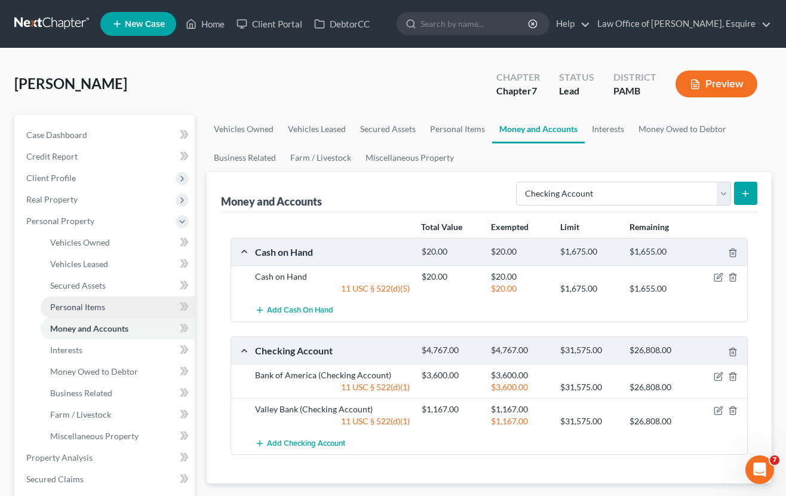
scroll to position [0, 0]
click at [125, 305] on link "Personal Items" at bounding box center [118, 307] width 154 height 22
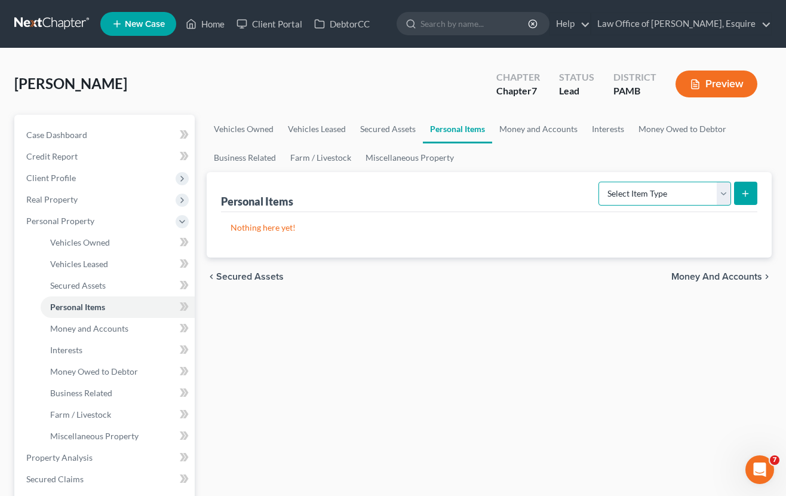
select select "clothing"
click at [747, 192] on icon "submit" at bounding box center [746, 194] width 10 height 10
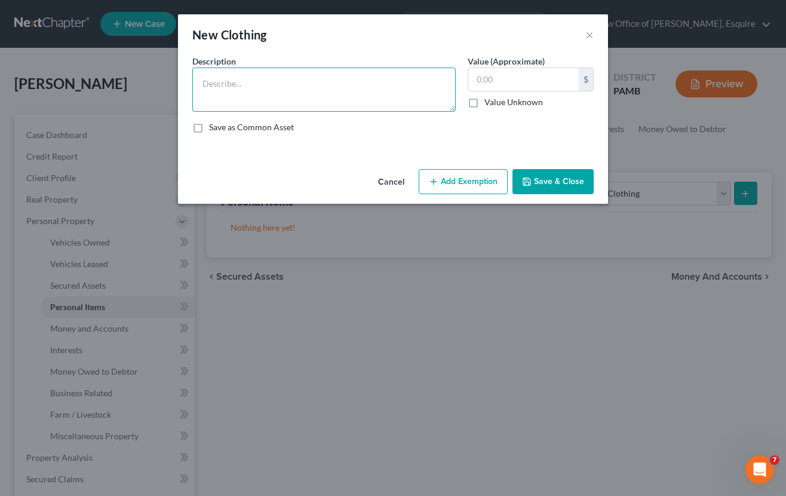
click at [372, 93] on textarea at bounding box center [324, 90] width 264 height 44
click at [366, 86] on textarea "Misc. Men's Wearing Apparel" at bounding box center [324, 90] width 264 height 44
type textarea "Misc. Men's Wearing Apparel"
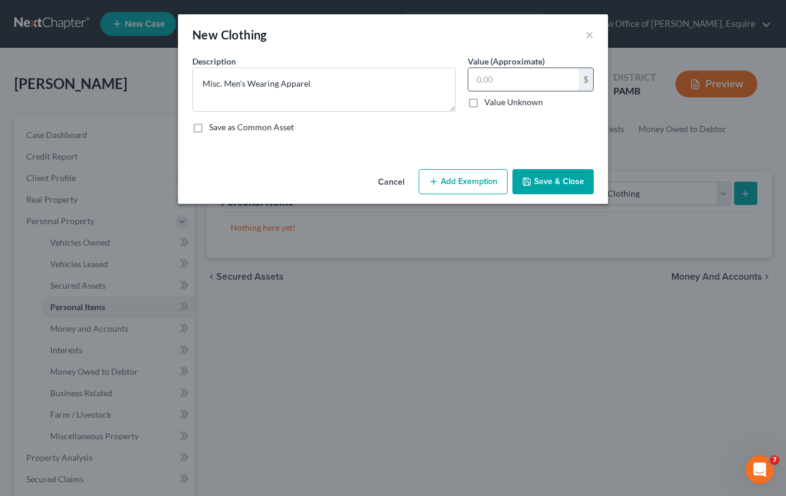
click at [517, 78] on input "text" at bounding box center [524, 79] width 111 height 23
